Goal: Check status: Check status

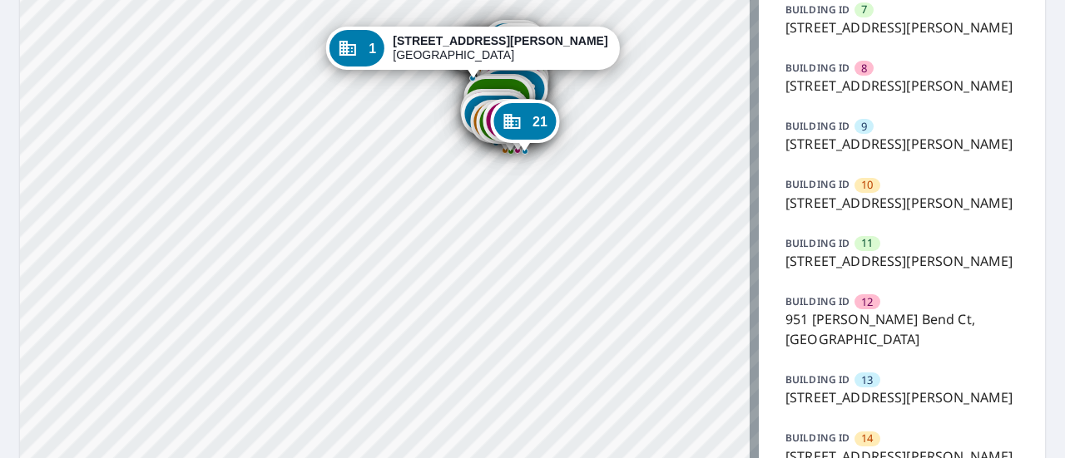
scroll to position [473, 0]
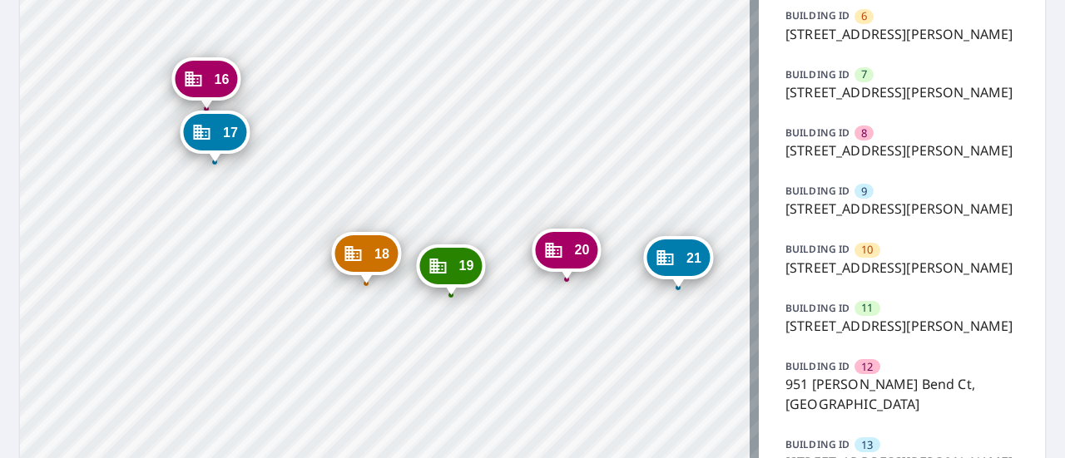
drag, startPoint x: 413, startPoint y: 109, endPoint x: 339, endPoint y: 381, distance: 281.9
click at [339, 381] on div "2 [GEOGRAPHIC_DATA][PERSON_NAME] 3 [STREET_ADDRESS][PERSON_NAME] 4 [GEOGRAPHIC_…" at bounding box center [389, 280] width 739 height 1359
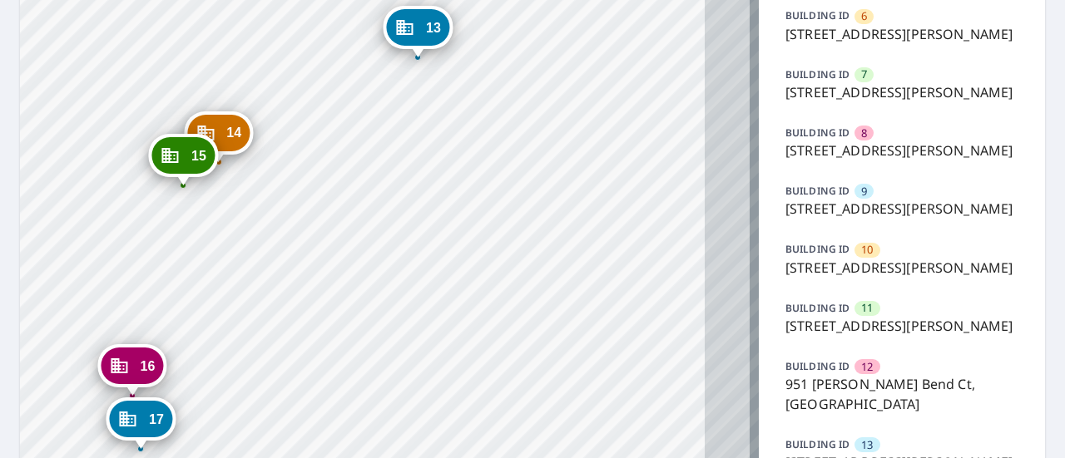
drag, startPoint x: 543, startPoint y: 105, endPoint x: 469, endPoint y: 392, distance: 296.4
click at [469, 392] on div "2 [GEOGRAPHIC_DATA][PERSON_NAME] 3 [STREET_ADDRESS][PERSON_NAME] 4 [GEOGRAPHIC_…" at bounding box center [389, 280] width 739 height 1359
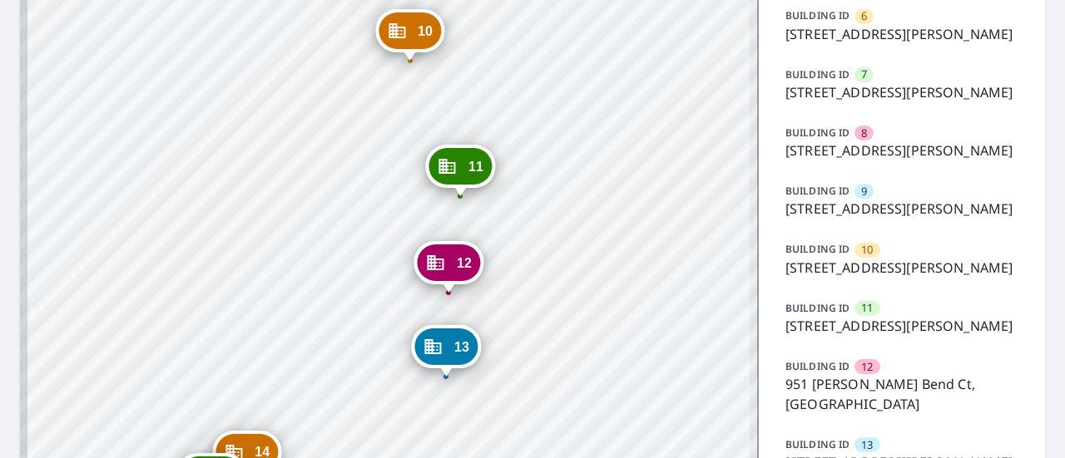
drag, startPoint x: 357, startPoint y: 22, endPoint x: 385, endPoint y: 342, distance: 320.7
click at [385, 342] on div "2 [GEOGRAPHIC_DATA][PERSON_NAME] 3 [STREET_ADDRESS][PERSON_NAME] 4 [GEOGRAPHIC_…" at bounding box center [389, 280] width 739 height 1359
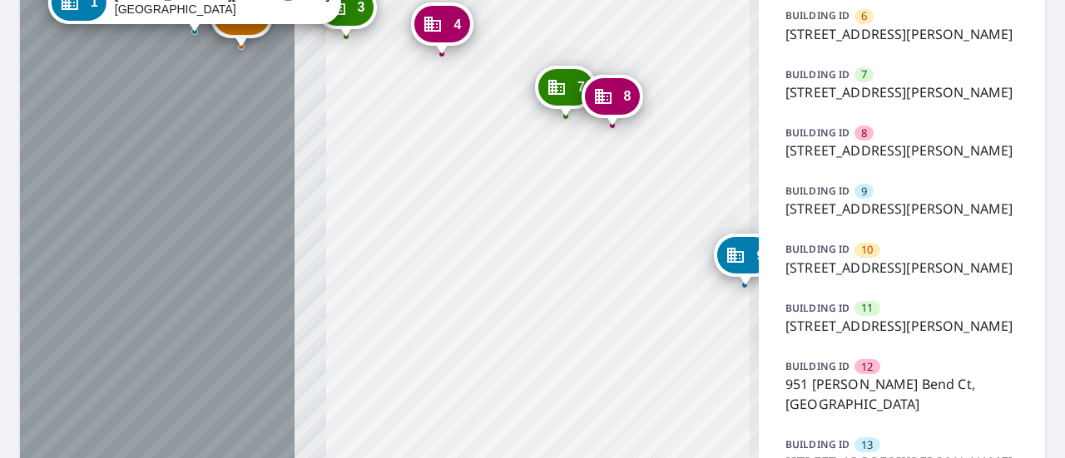
drag, startPoint x: 251, startPoint y: 89, endPoint x: 641, endPoint y: 392, distance: 493.3
click at [641, 392] on div "2 [GEOGRAPHIC_DATA][PERSON_NAME] 3 [STREET_ADDRESS][PERSON_NAME] 4 [GEOGRAPHIC_…" at bounding box center [389, 280] width 739 height 1359
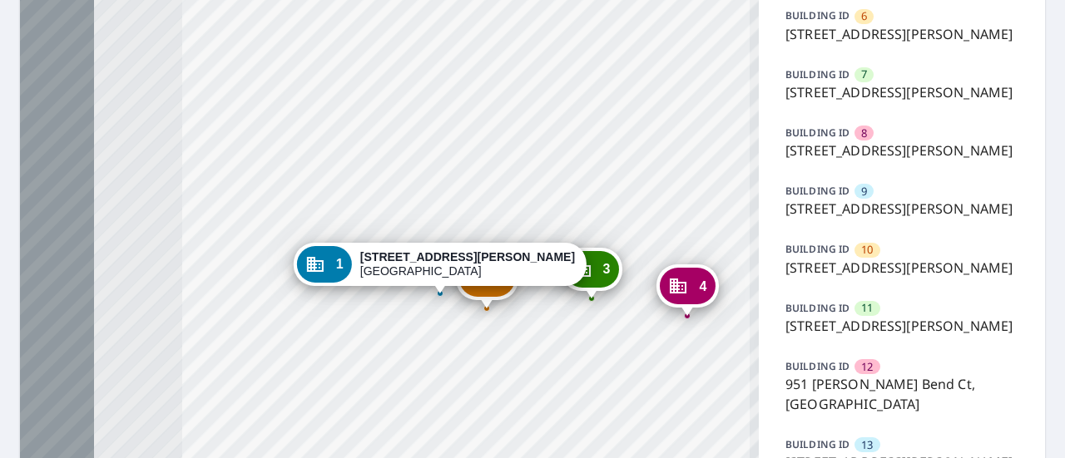
drag, startPoint x: 261, startPoint y: 106, endPoint x: 507, endPoint y: 369, distance: 359.0
click at [507, 369] on div "2 [GEOGRAPHIC_DATA][PERSON_NAME] 3 [STREET_ADDRESS][PERSON_NAME] 4 [GEOGRAPHIC_…" at bounding box center [389, 280] width 739 height 1359
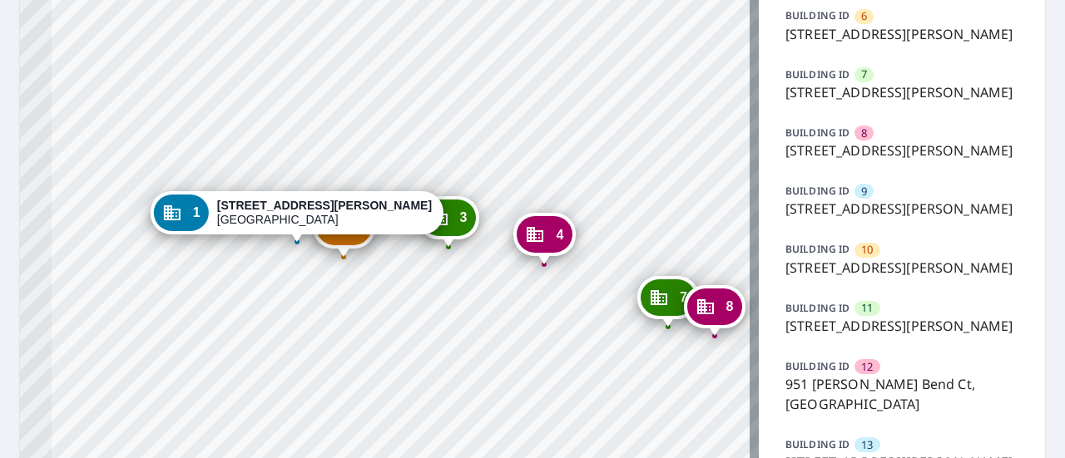
drag, startPoint x: 399, startPoint y: 167, endPoint x: 255, endPoint y: 116, distance: 152.1
click at [255, 116] on div "2 [GEOGRAPHIC_DATA][PERSON_NAME] 3 [STREET_ADDRESS][PERSON_NAME] 4 [GEOGRAPHIC_…" at bounding box center [389, 280] width 739 height 1359
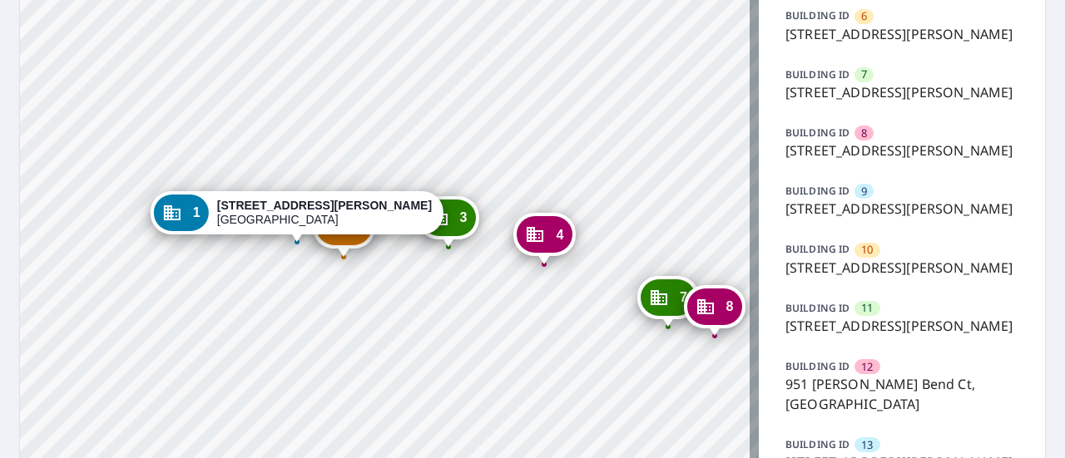
drag, startPoint x: 434, startPoint y: 391, endPoint x: 245, endPoint y: 92, distance: 354.1
click at [245, 92] on div "2 [GEOGRAPHIC_DATA][PERSON_NAME] 3 [STREET_ADDRESS][PERSON_NAME] 4 [GEOGRAPHIC_…" at bounding box center [389, 280] width 739 height 1359
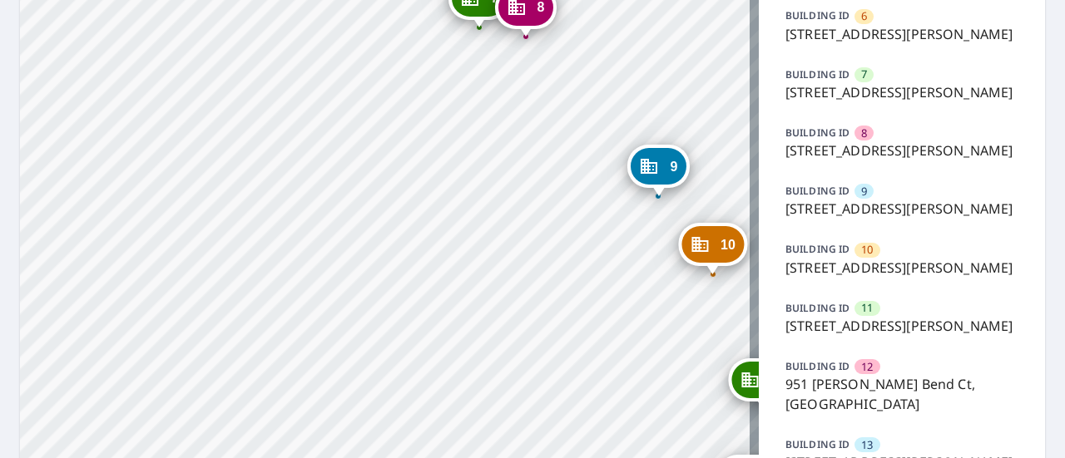
drag, startPoint x: 502, startPoint y: 337, endPoint x: 403, endPoint y: 101, distance: 255.9
click at [403, 101] on div "2 [GEOGRAPHIC_DATA][PERSON_NAME] 3 [STREET_ADDRESS][PERSON_NAME] 4 [GEOGRAPHIC_…" at bounding box center [389, 280] width 739 height 1359
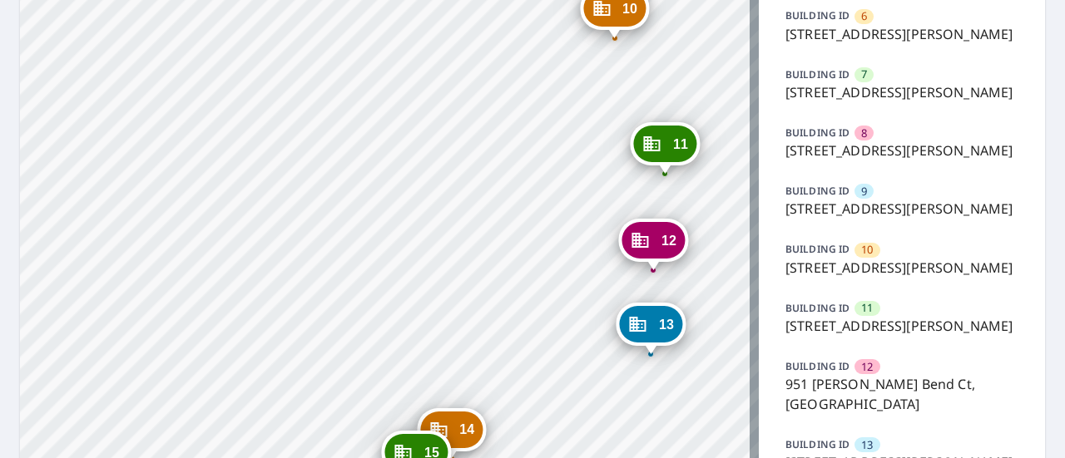
drag, startPoint x: 245, startPoint y: 362, endPoint x: 483, endPoint y: 17, distance: 418.2
click at [483, 17] on div "2 [GEOGRAPHIC_DATA][PERSON_NAME] 3 [STREET_ADDRESS][PERSON_NAME] 4 [GEOGRAPHIC_…" at bounding box center [389, 280] width 739 height 1359
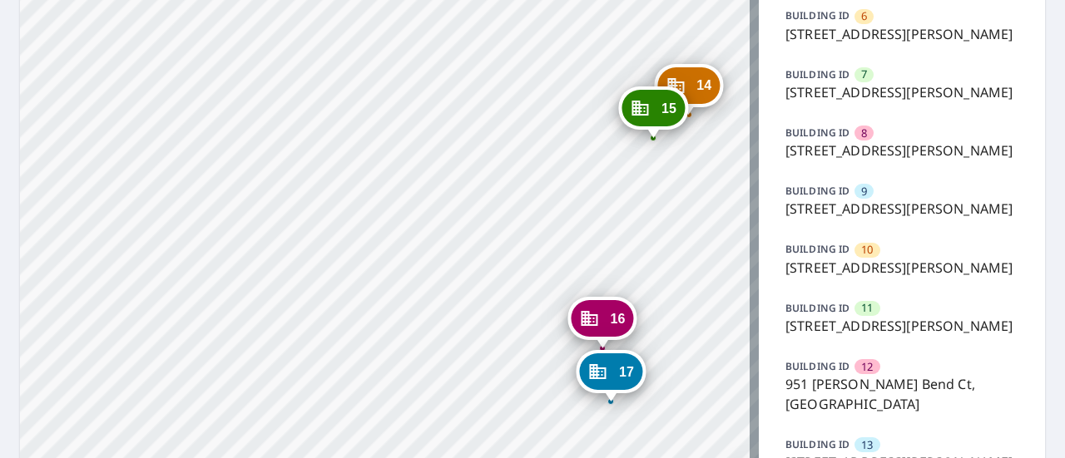
drag, startPoint x: 315, startPoint y: 265, endPoint x: 155, endPoint y: 22, distance: 291.2
click at [155, 22] on div "2 [GEOGRAPHIC_DATA][PERSON_NAME] 3 [STREET_ADDRESS][PERSON_NAME] 4 [GEOGRAPHIC_…" at bounding box center [389, 280] width 739 height 1359
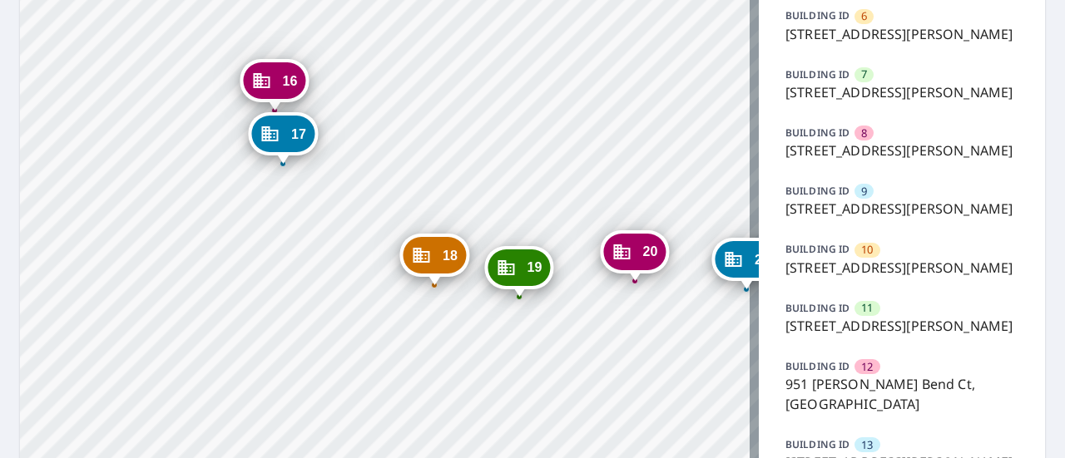
drag, startPoint x: 530, startPoint y: 205, endPoint x: 363, endPoint y: 210, distance: 167.3
click at [363, 210] on div "2 [GEOGRAPHIC_DATA][PERSON_NAME] 3 [STREET_ADDRESS][PERSON_NAME] 4 [GEOGRAPHIC_…" at bounding box center [389, 280] width 739 height 1359
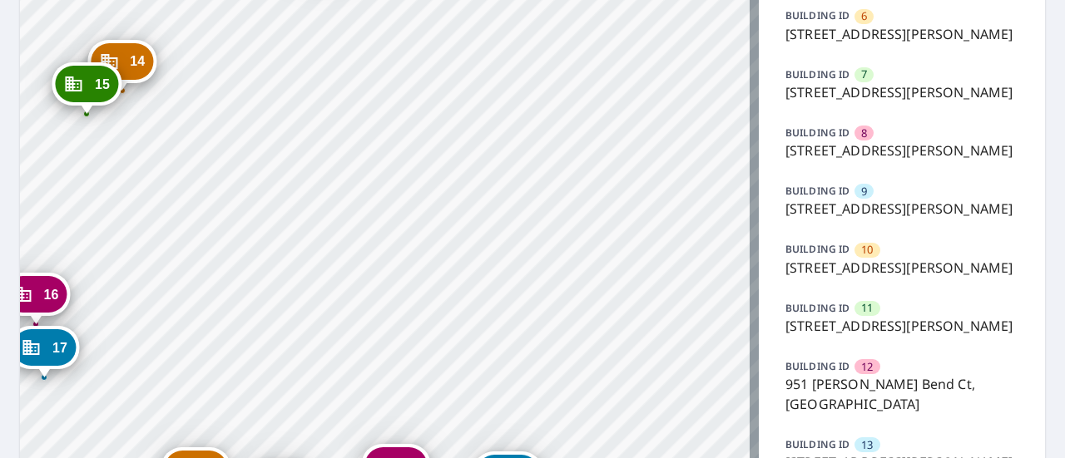
drag, startPoint x: 441, startPoint y: 136, endPoint x: 202, endPoint y: 350, distance: 320.5
click at [202, 350] on div "2 [GEOGRAPHIC_DATA][PERSON_NAME] 3 [STREET_ADDRESS][PERSON_NAME] 4 [GEOGRAPHIC_…" at bounding box center [389, 280] width 739 height 1359
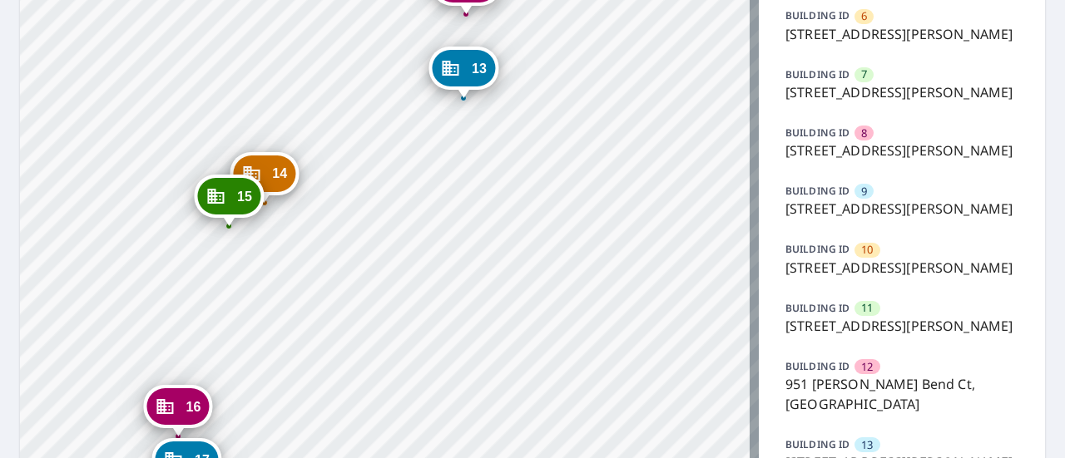
drag, startPoint x: 420, startPoint y: 189, endPoint x: 562, endPoint y: 301, distance: 181.3
click at [562, 301] on div "2 [GEOGRAPHIC_DATA][PERSON_NAME] 3 [STREET_ADDRESS][PERSON_NAME] 4 [GEOGRAPHIC_…" at bounding box center [389, 280] width 739 height 1359
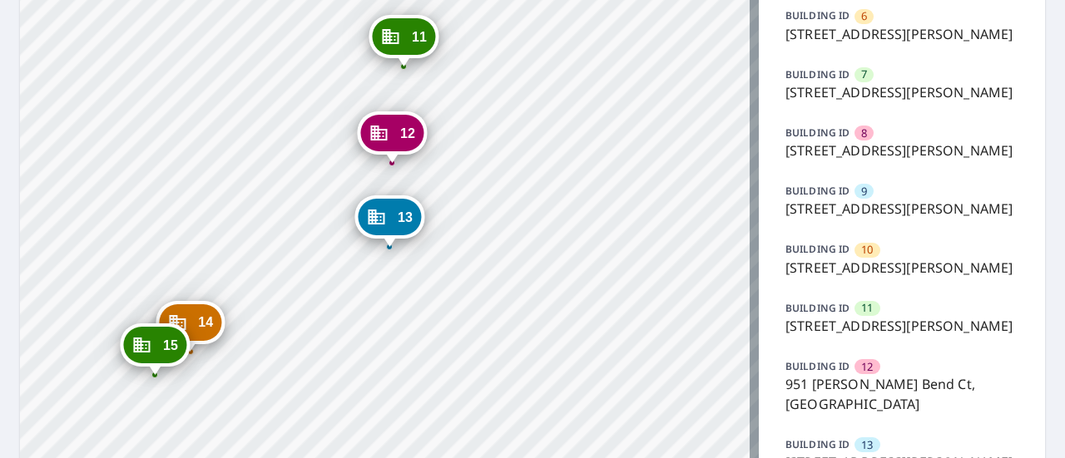
drag, startPoint x: 572, startPoint y: 154, endPoint x: 498, endPoint y: 303, distance: 166.3
click at [498, 303] on div "2 [GEOGRAPHIC_DATA][PERSON_NAME] 3 [STREET_ADDRESS][PERSON_NAME] 4 [GEOGRAPHIC_…" at bounding box center [389, 280] width 739 height 1359
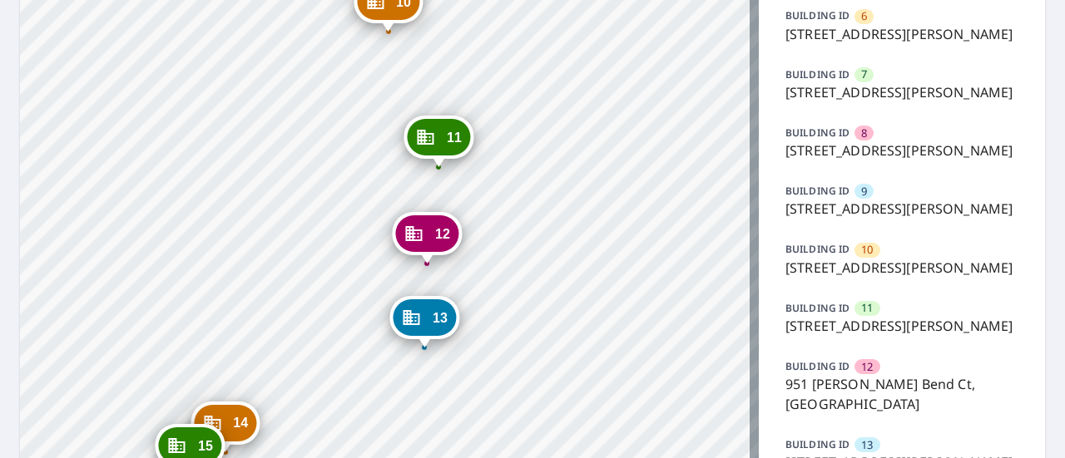
drag, startPoint x: 511, startPoint y: 124, endPoint x: 546, endPoint y: 225, distance: 106.6
click at [546, 225] on div "2 [GEOGRAPHIC_DATA][PERSON_NAME] 3 [STREET_ADDRESS][PERSON_NAME] 4 [GEOGRAPHIC_…" at bounding box center [389, 280] width 739 height 1359
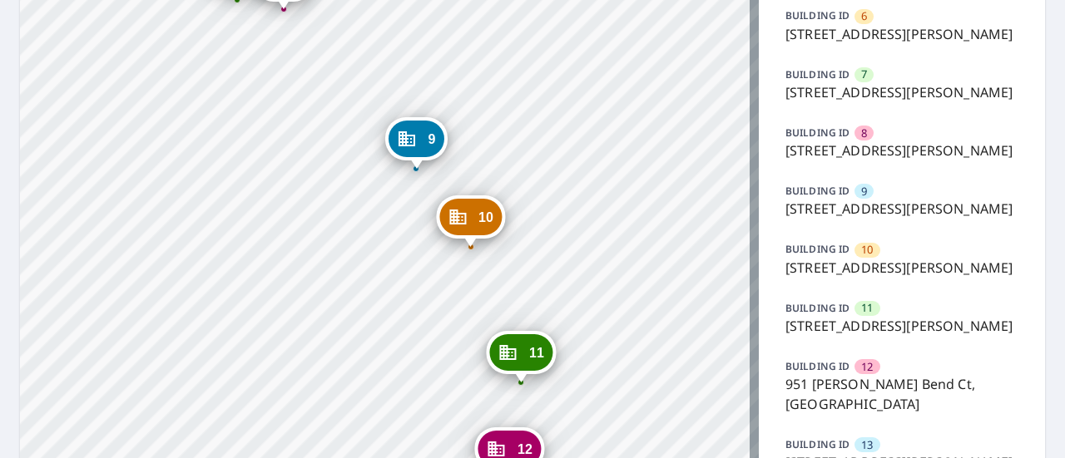
drag, startPoint x: 517, startPoint y: 79, endPoint x: 599, endPoint y: 295, distance: 230.7
click at [599, 295] on div "2 [GEOGRAPHIC_DATA][PERSON_NAME] 3 [STREET_ADDRESS][PERSON_NAME] 4 [GEOGRAPHIC_…" at bounding box center [389, 280] width 739 height 1359
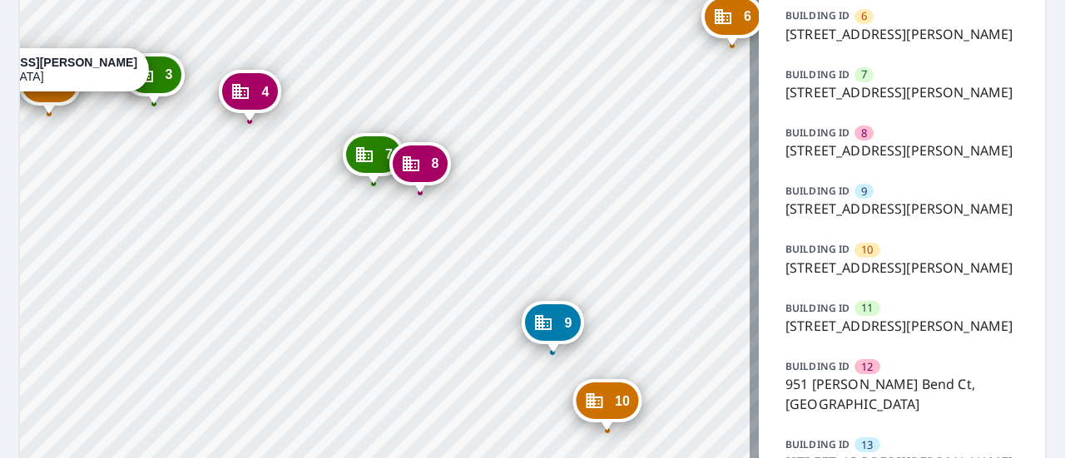
drag, startPoint x: 501, startPoint y: 121, endPoint x: 637, endPoint y: 304, distance: 229.0
click at [637, 304] on div "2 [GEOGRAPHIC_DATA][PERSON_NAME] 3 [STREET_ADDRESS][PERSON_NAME] 4 [GEOGRAPHIC_…" at bounding box center [389, 280] width 739 height 1359
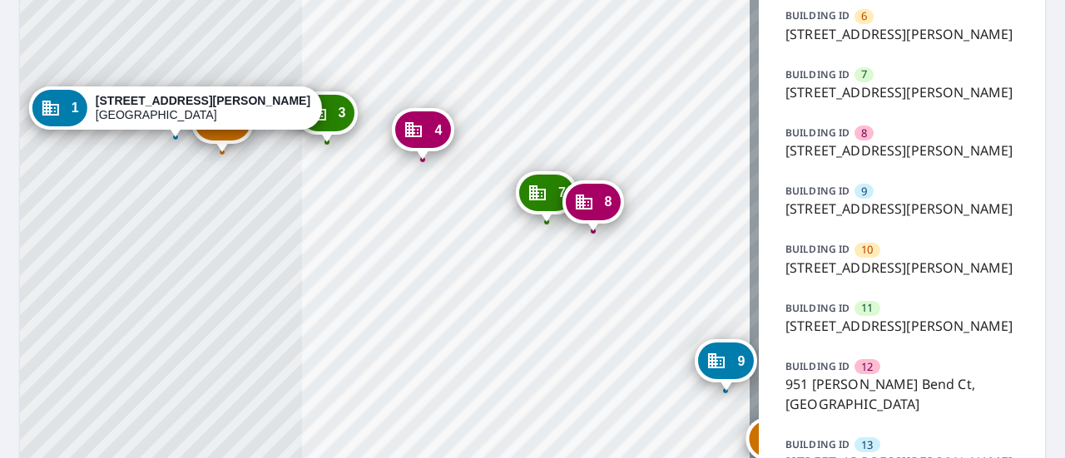
drag, startPoint x: 263, startPoint y: 209, endPoint x: 436, endPoint y: 247, distance: 177.2
click at [436, 247] on div "2 [GEOGRAPHIC_DATA][PERSON_NAME] 3 [STREET_ADDRESS][PERSON_NAME] 4 [GEOGRAPHIC_…" at bounding box center [389, 280] width 739 height 1359
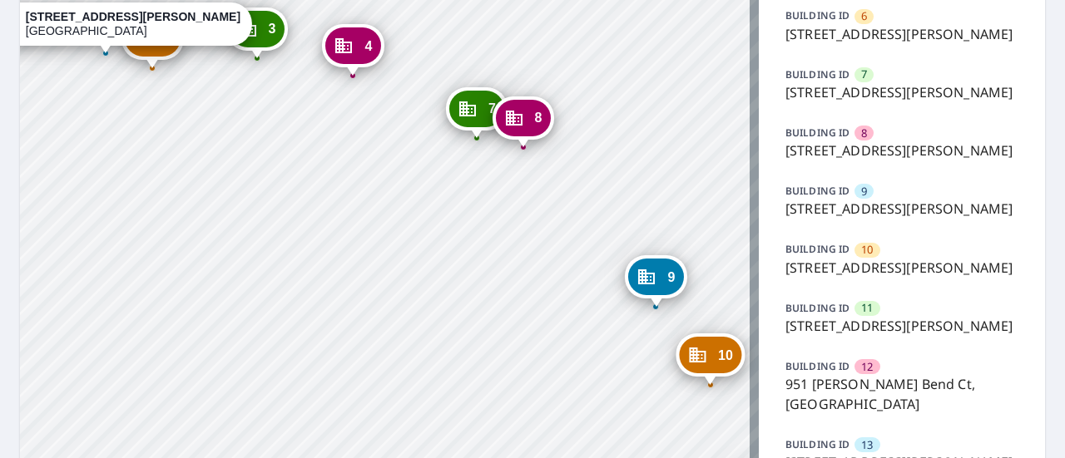
drag, startPoint x: 261, startPoint y: 263, endPoint x: 191, endPoint y: 179, distance: 109.3
click at [191, 179] on div "2 [GEOGRAPHIC_DATA][PERSON_NAME] 3 [STREET_ADDRESS][PERSON_NAME] 4 [GEOGRAPHIC_…" at bounding box center [389, 280] width 739 height 1359
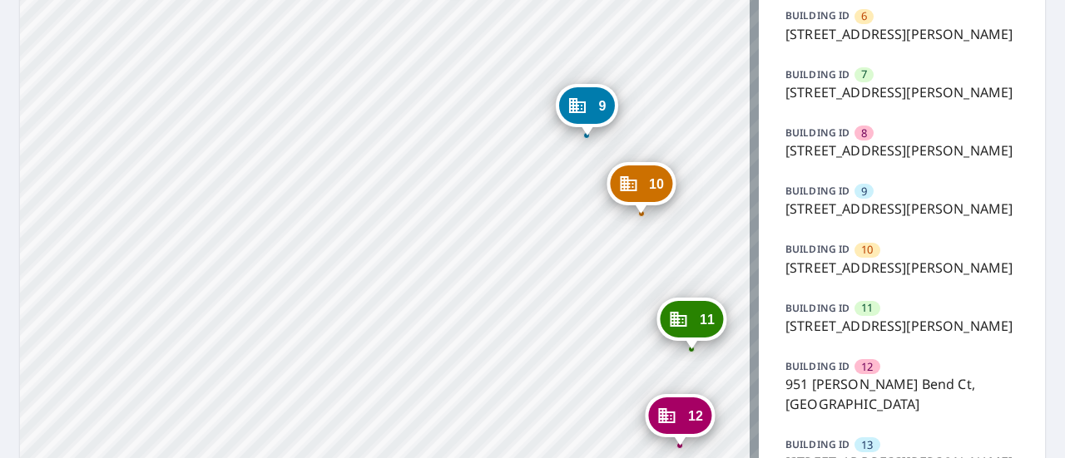
drag, startPoint x: 425, startPoint y: 280, endPoint x: 356, endPoint y: 109, distance: 184.8
click at [356, 109] on div "2 [GEOGRAPHIC_DATA][PERSON_NAME] 3 [STREET_ADDRESS][PERSON_NAME] 4 [GEOGRAPHIC_…" at bounding box center [389, 280] width 739 height 1359
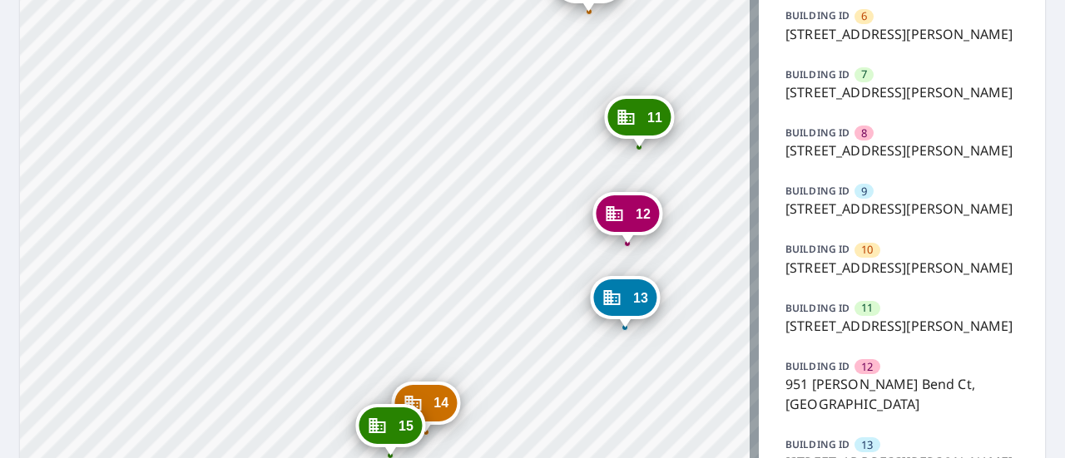
drag, startPoint x: 484, startPoint y: 203, endPoint x: 428, endPoint y: -13, distance: 223.4
click at [428, 0] on html "Dashboard Order History Order 2 [STREET_ADDRESS][PERSON_NAME] 3 [STREET_ADDRESS…" at bounding box center [532, 229] width 1065 height 458
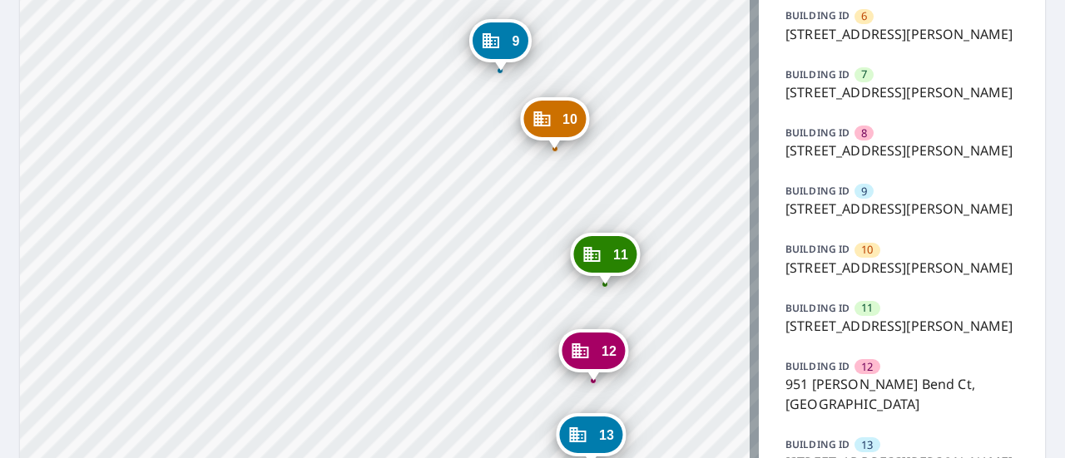
click at [398, 138] on div "2 [GEOGRAPHIC_DATA][PERSON_NAME] 3 [STREET_ADDRESS][PERSON_NAME] 4 [GEOGRAPHIC_…" at bounding box center [389, 280] width 739 height 1359
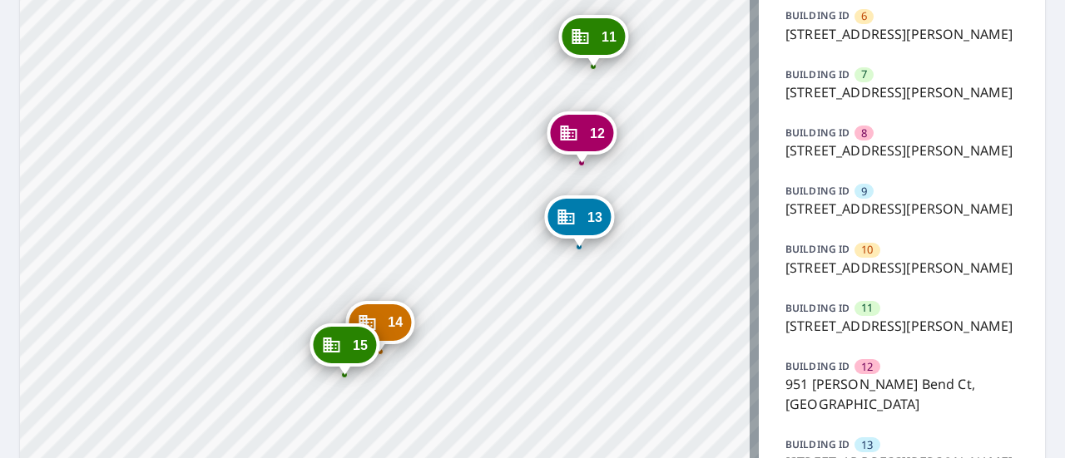
drag, startPoint x: 663, startPoint y: 257, endPoint x: 647, endPoint y: -31, distance: 288.3
click at [647, 0] on html "Dashboard Order History Order 2 [STREET_ADDRESS][PERSON_NAME] 3 [STREET_ADDRESS…" at bounding box center [532, 229] width 1065 height 458
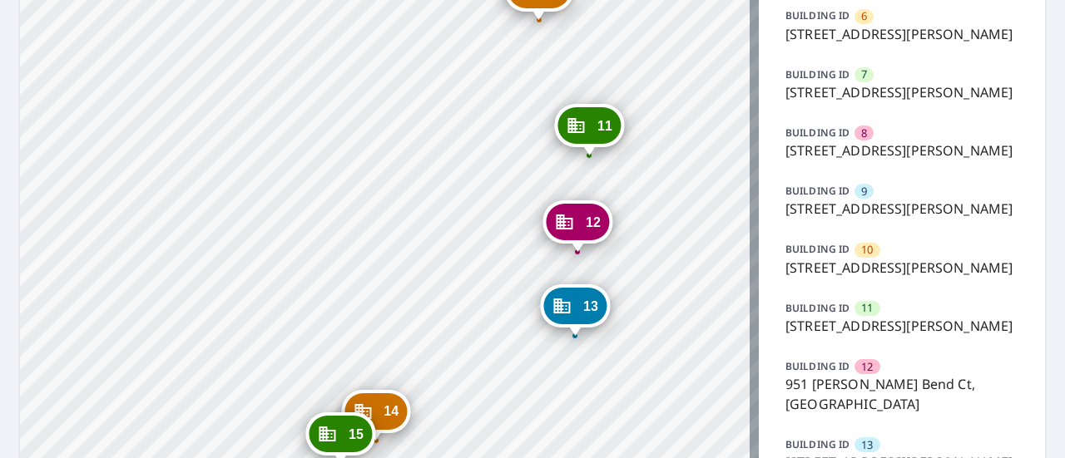
click at [647, 128] on div "2 [GEOGRAPHIC_DATA][PERSON_NAME] 3 [STREET_ADDRESS][PERSON_NAME] 4 [GEOGRAPHIC_…" at bounding box center [389, 280] width 739 height 1359
